Goal: Transaction & Acquisition: Purchase product/service

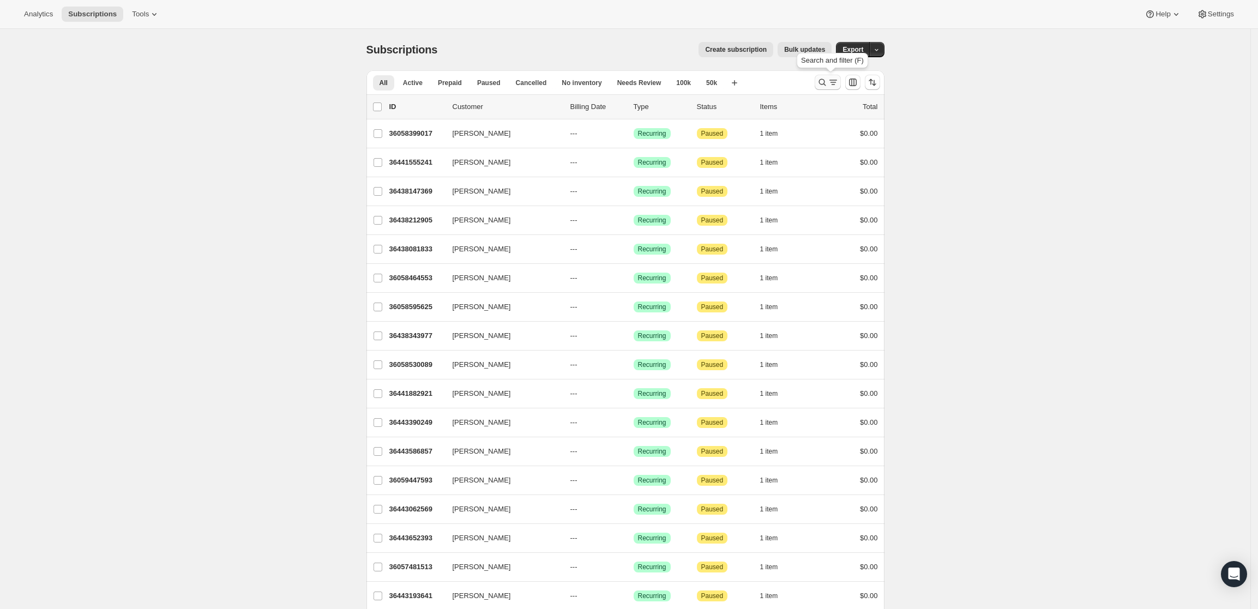
click at [828, 80] on icon "Search and filter results" at bounding box center [822, 82] width 11 height 11
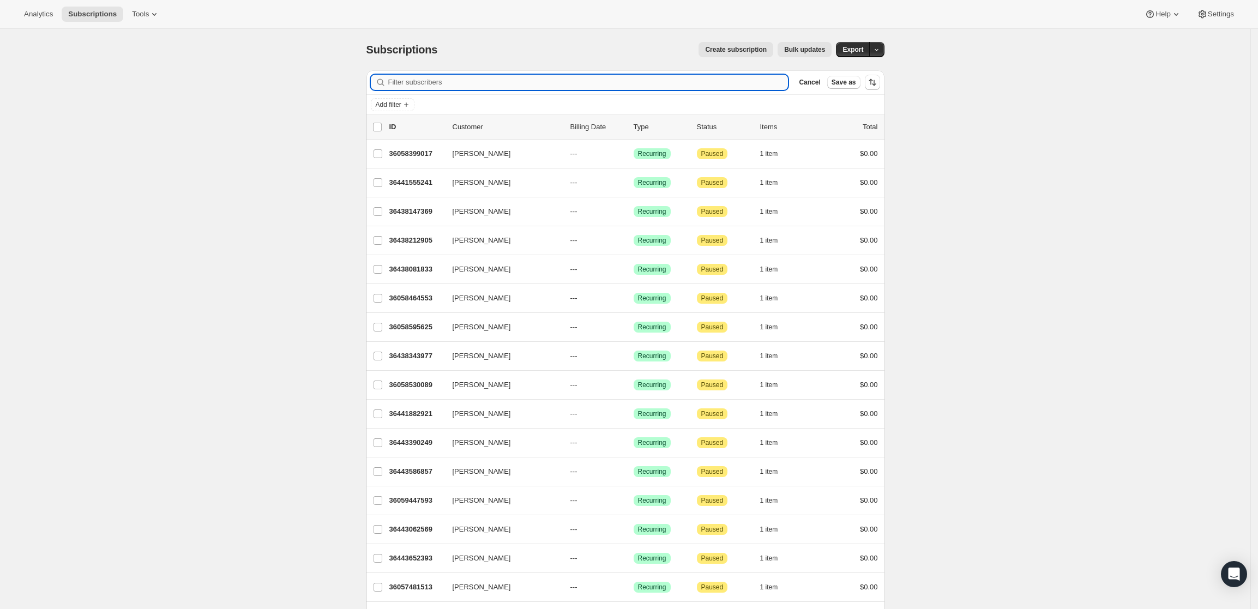
click at [521, 78] on input "Filter subscribers" at bounding box center [588, 82] width 400 height 15
paste input "[EMAIL_ADDRESS][DOMAIN_NAME]"
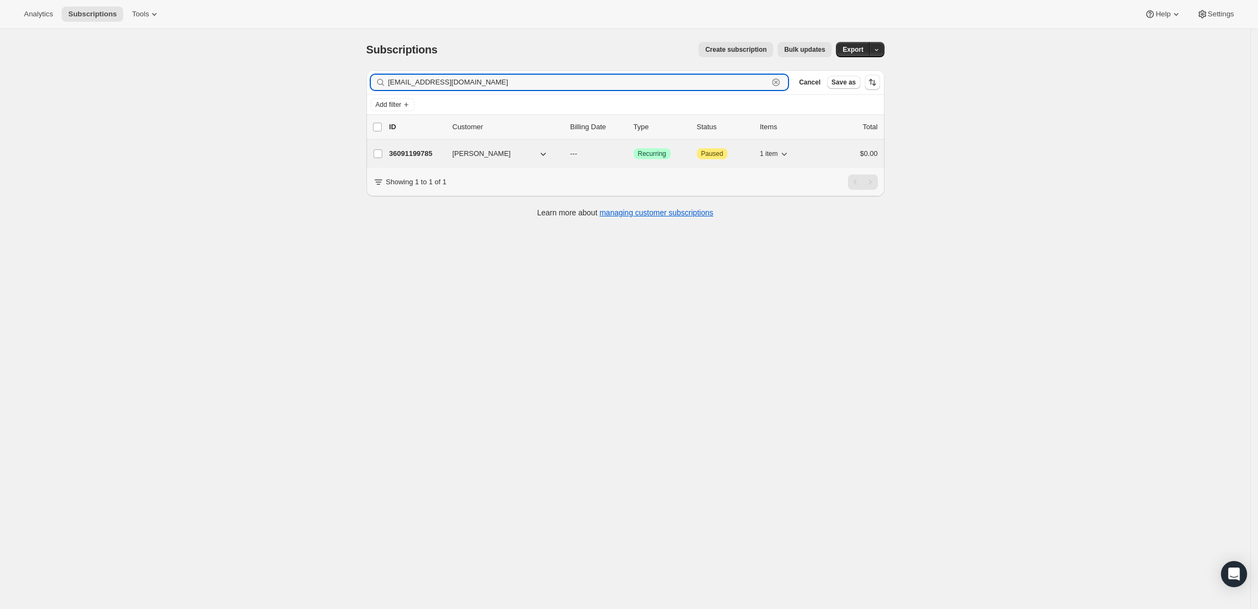
type input "[EMAIL_ADDRESS][DOMAIN_NAME]"
click at [415, 152] on p "36091199785" at bounding box center [416, 153] width 55 height 11
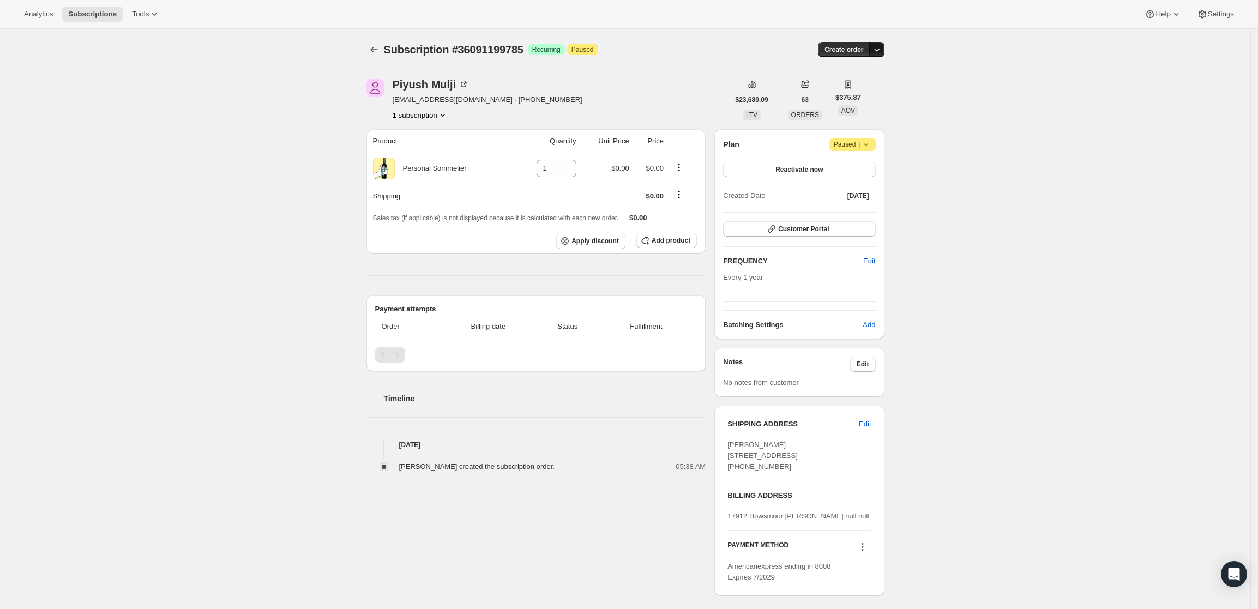
click at [877, 45] on icon "button" at bounding box center [877, 49] width 11 height 11
click at [863, 87] on span "Create custom one-time order" at bounding box center [834, 91] width 94 height 8
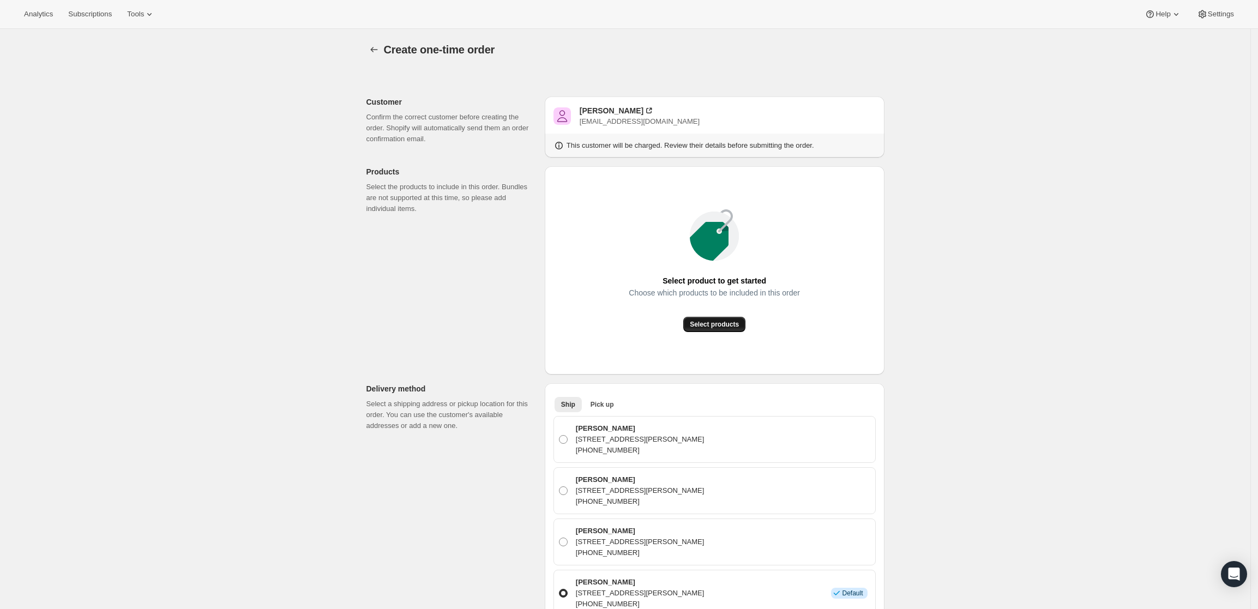
click at [720, 325] on span "Select products" at bounding box center [714, 324] width 49 height 9
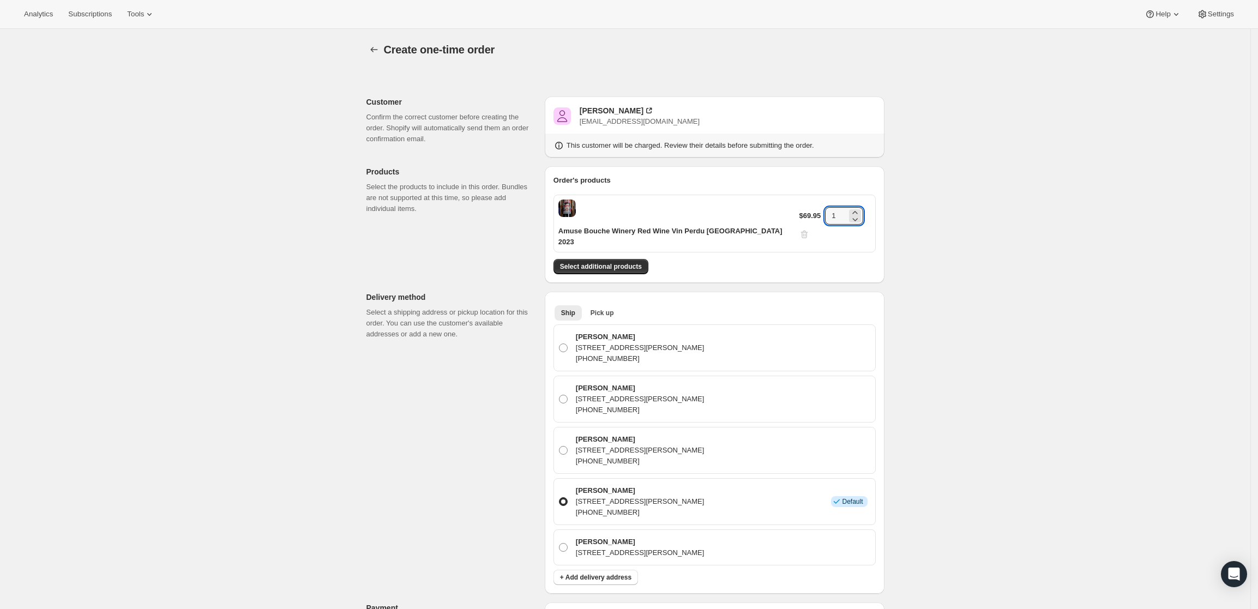
drag, startPoint x: 834, startPoint y: 208, endPoint x: 797, endPoint y: 212, distance: 37.8
click at [799, 212] on div "$69.95 1" at bounding box center [834, 223] width 71 height 33
type input "6"
click at [960, 155] on div "Create one-time order. This page is ready Create one-time order Customer Confir…" at bounding box center [625, 525] width 1251 height 992
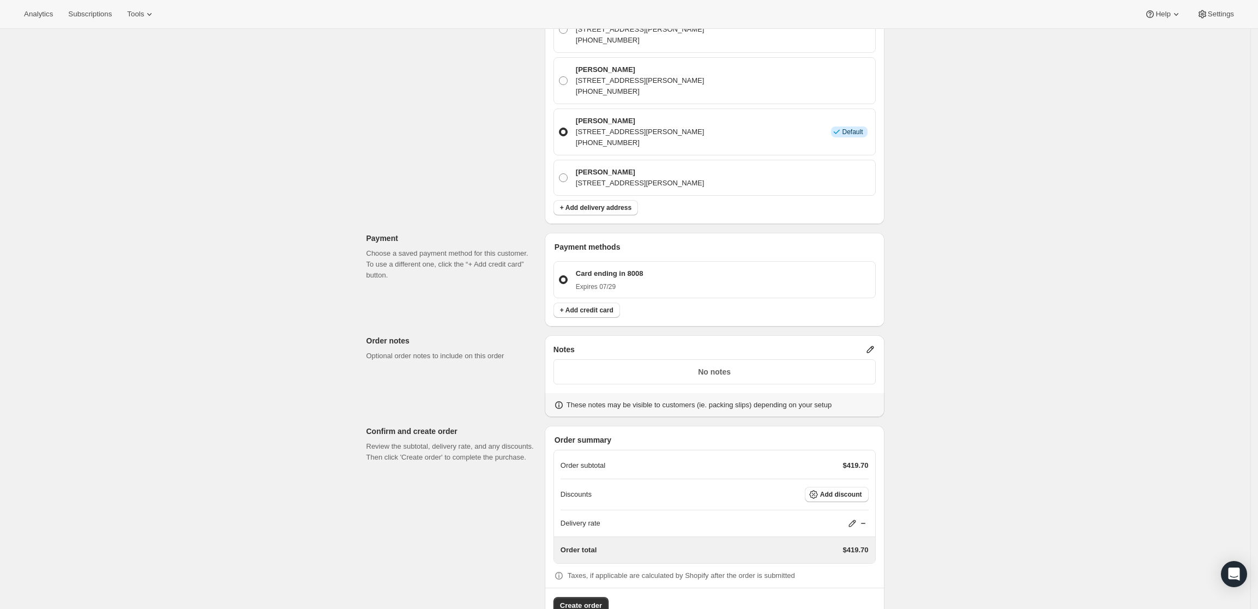
scroll to position [371, 0]
click at [870, 343] on icon at bounding box center [870, 348] width 11 height 11
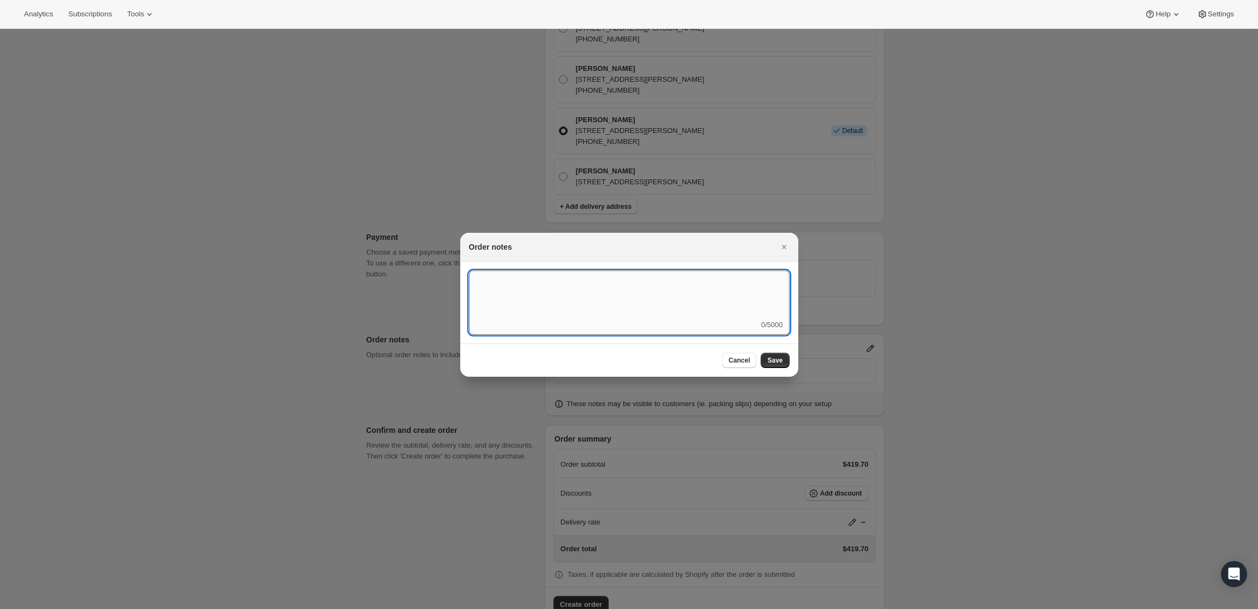
click at [626, 317] on textarea ":rd5:" at bounding box center [629, 295] width 321 height 49
type textarea "W"
type textarea "Weather HOLD - Ship UPS when ready"
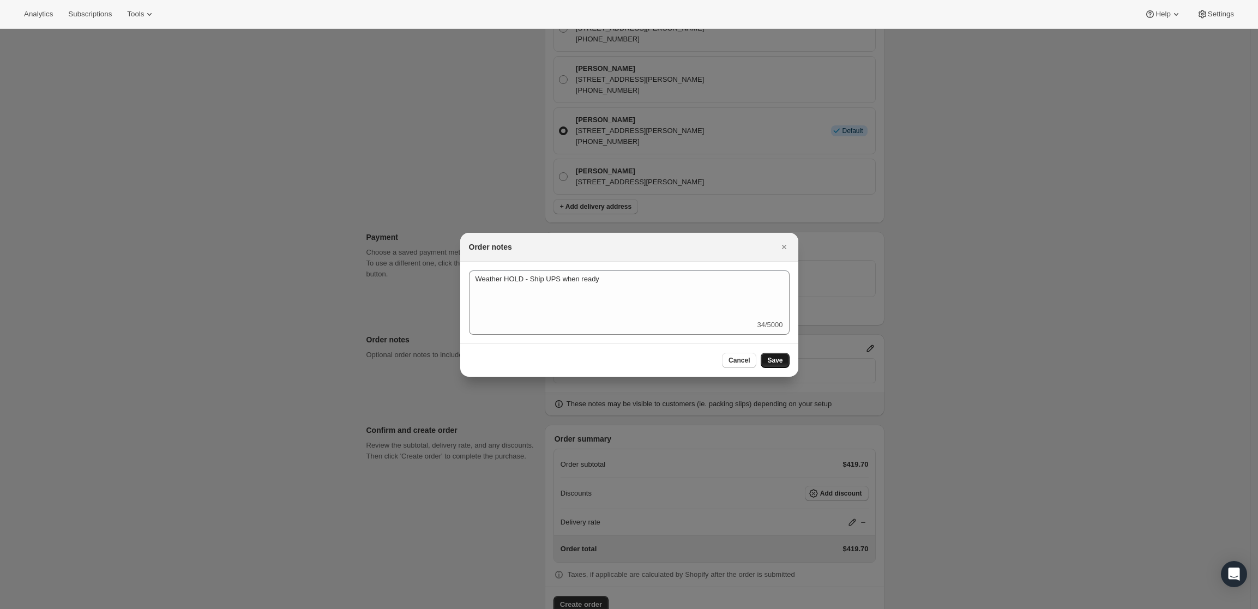
click at [773, 353] on button "Save" at bounding box center [775, 360] width 28 height 15
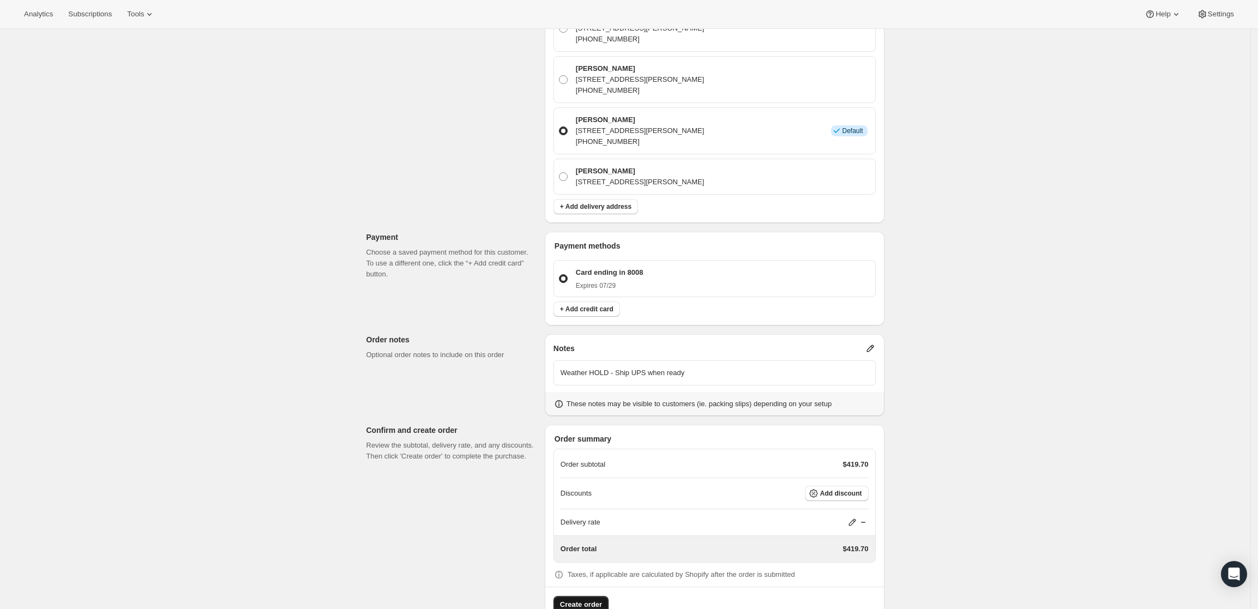
click at [578, 599] on span "Create order" at bounding box center [581, 604] width 42 height 11
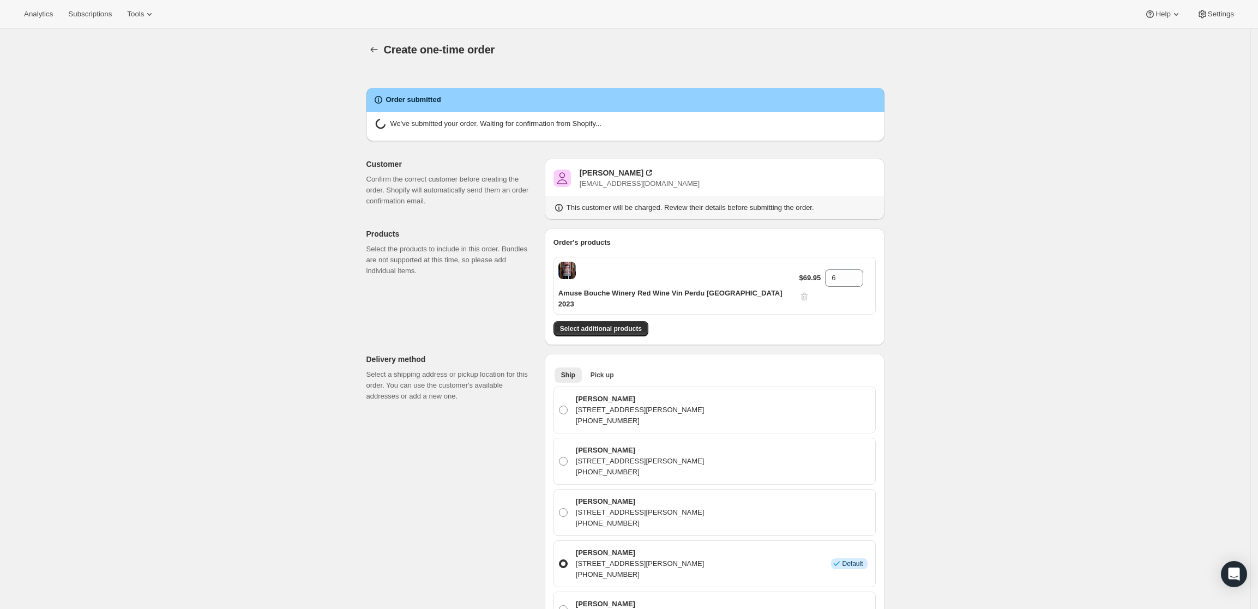
radio input "true"
